Goal: Use online tool/utility: Use online tool/utility

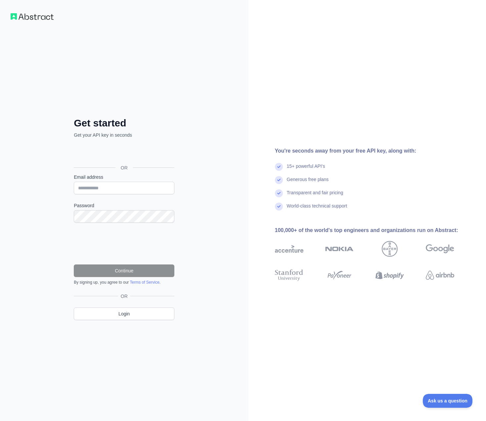
click at [210, 161] on div "Get started Get your API key in seconds OR Email address Password Continue By s…" at bounding box center [124, 210] width 248 height 421
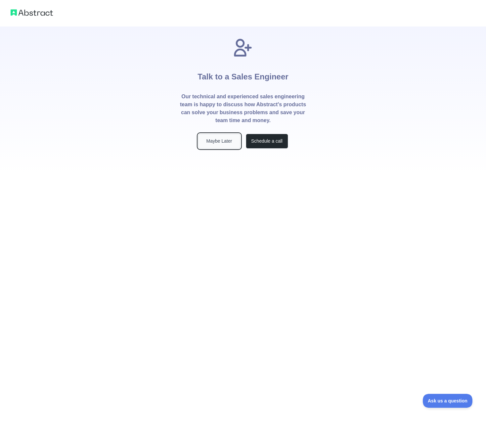
click at [220, 136] on button "Maybe Later" at bounding box center [219, 141] width 42 height 15
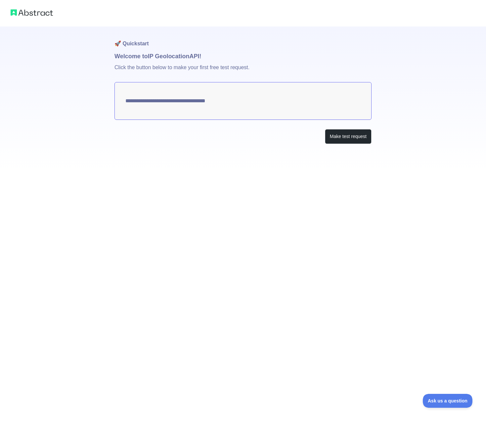
type textarea "**********"
click at [350, 139] on button "Make test request" at bounding box center [348, 136] width 47 height 15
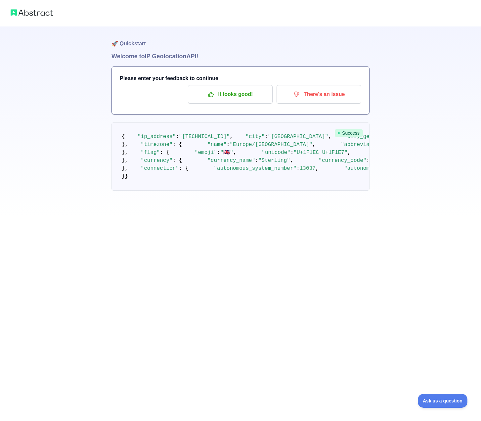
drag, startPoint x: 157, startPoint y: 152, endPoint x: 246, endPoint y: 153, distance: 88.9
click at [230, 149] on pre "{ "ip_address" : "[TECHNICAL_ID]" , "city" : "[GEOGRAPHIC_DATA]" , "city_geonam…" at bounding box center [240, 156] width 258 height 68
click at [250, 154] on pre "{ "ip_address" : "[TECHNICAL_ID]" , "city" : "[GEOGRAPHIC_DATA]" , "city_geonam…" at bounding box center [240, 156] width 258 height 68
